Goal: Transaction & Acquisition: Download file/media

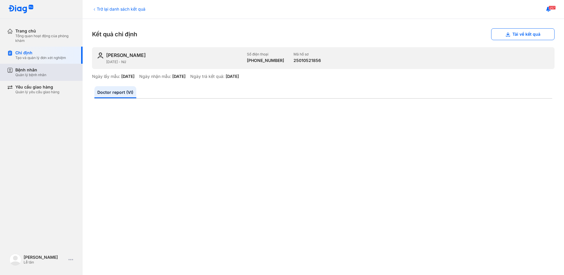
drag, startPoint x: 0, startPoint y: 0, endPoint x: 42, endPoint y: 68, distance: 79.5
click at [42, 68] on div "Bệnh nhân" at bounding box center [30, 69] width 31 height 5
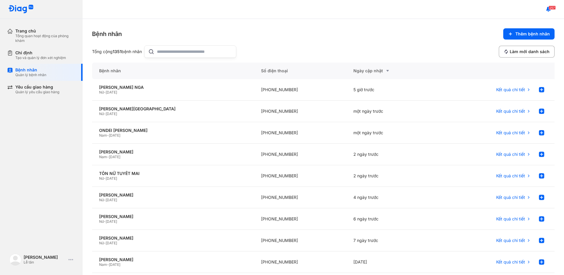
click at [167, 53] on input "text" at bounding box center [195, 52] width 76 height 12
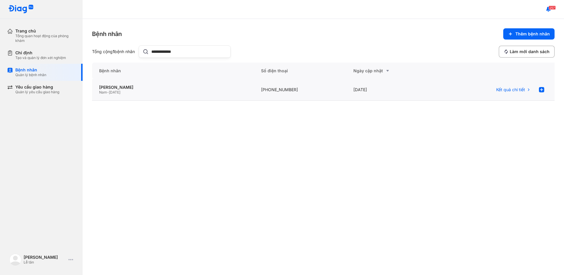
type input "**********"
click at [155, 96] on div "TRẦN MINH TRÍ Nam - 02/10/1996" at bounding box center [173, 90] width 162 height 22
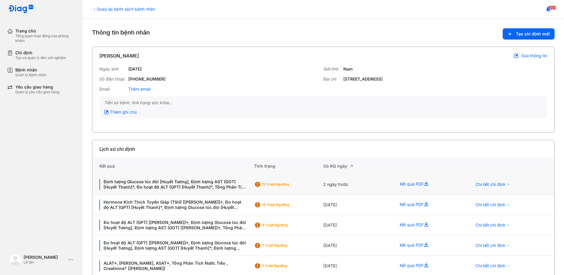
click at [320, 180] on div "13 Vượt ngưỡng" at bounding box center [288, 184] width 69 height 9
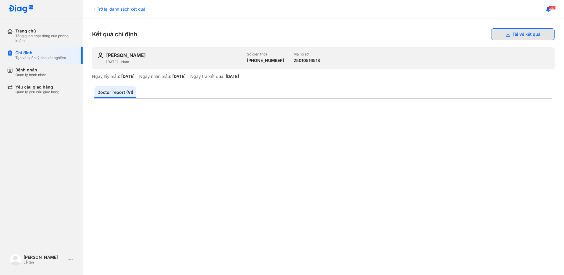
click at [504, 31] on button "Tải về kết quả" at bounding box center [522, 34] width 63 height 12
